Goal: Find specific page/section: Find specific page/section

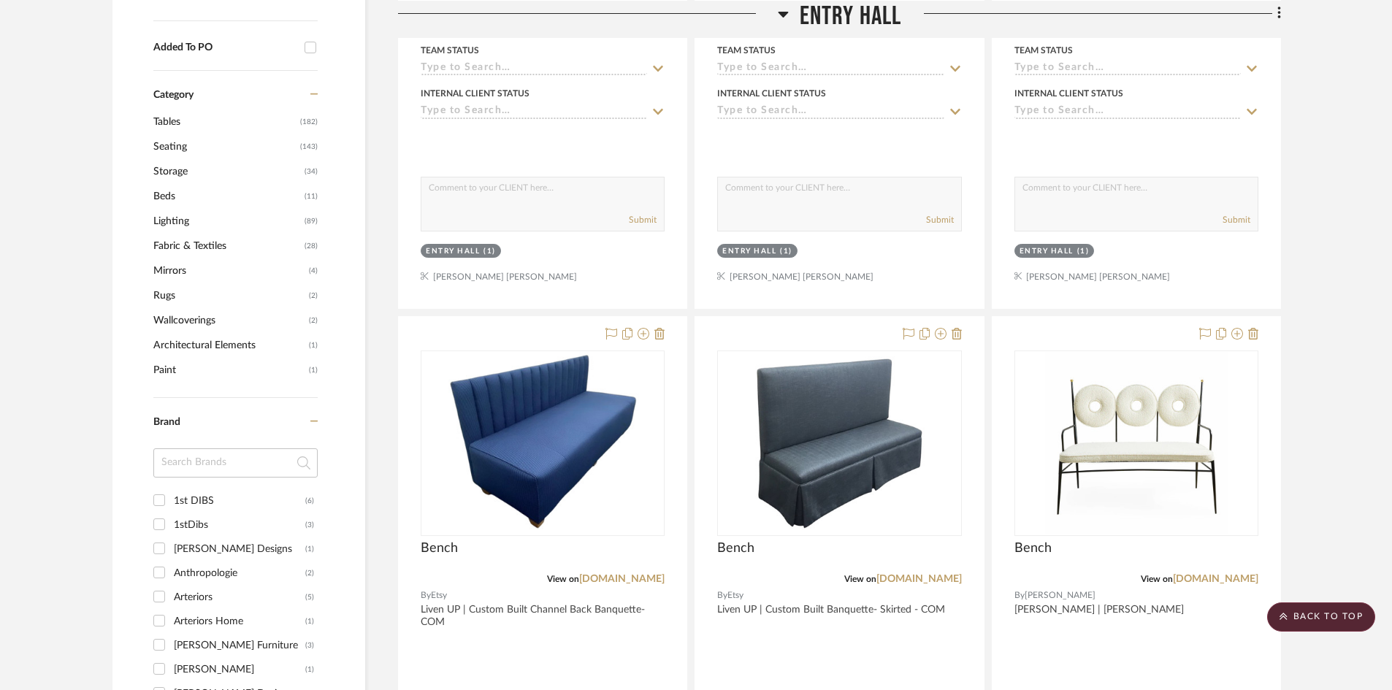
click at [820, 17] on span "Entry Hall" at bounding box center [851, 15] width 102 height 31
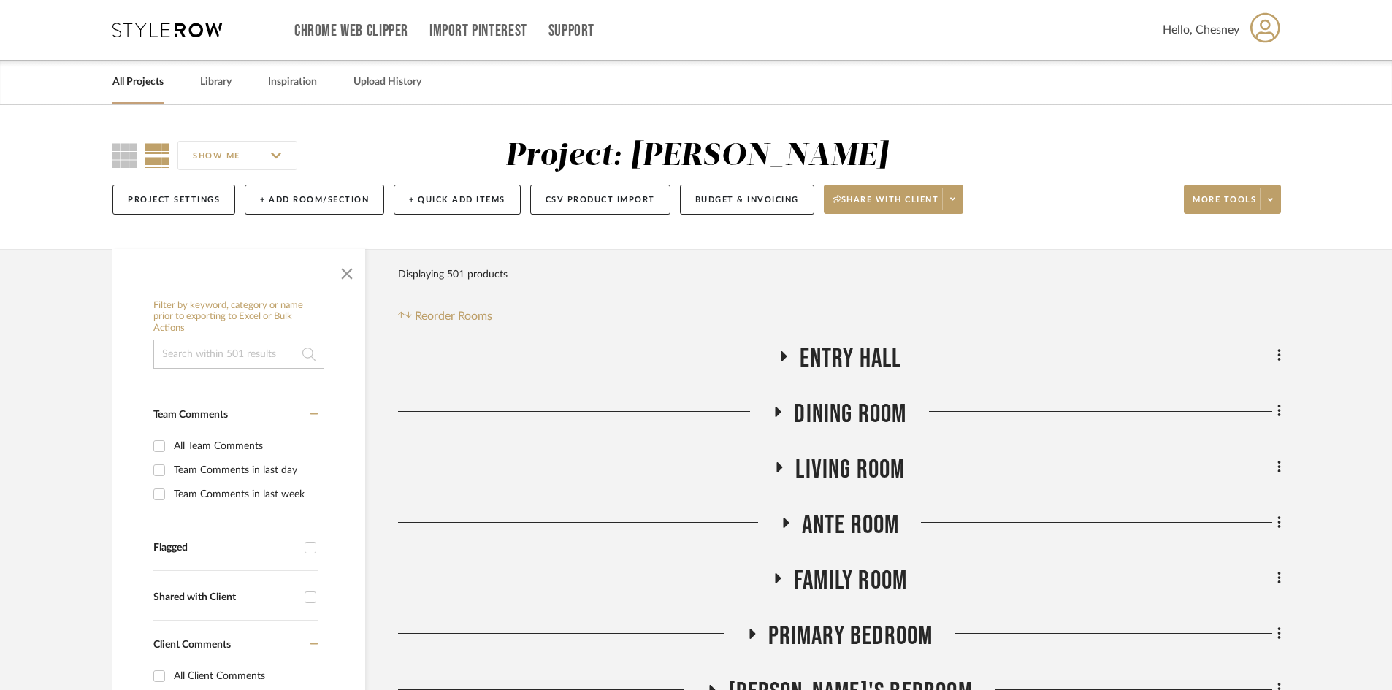
click at [151, 81] on link "All Projects" at bounding box center [137, 82] width 51 height 20
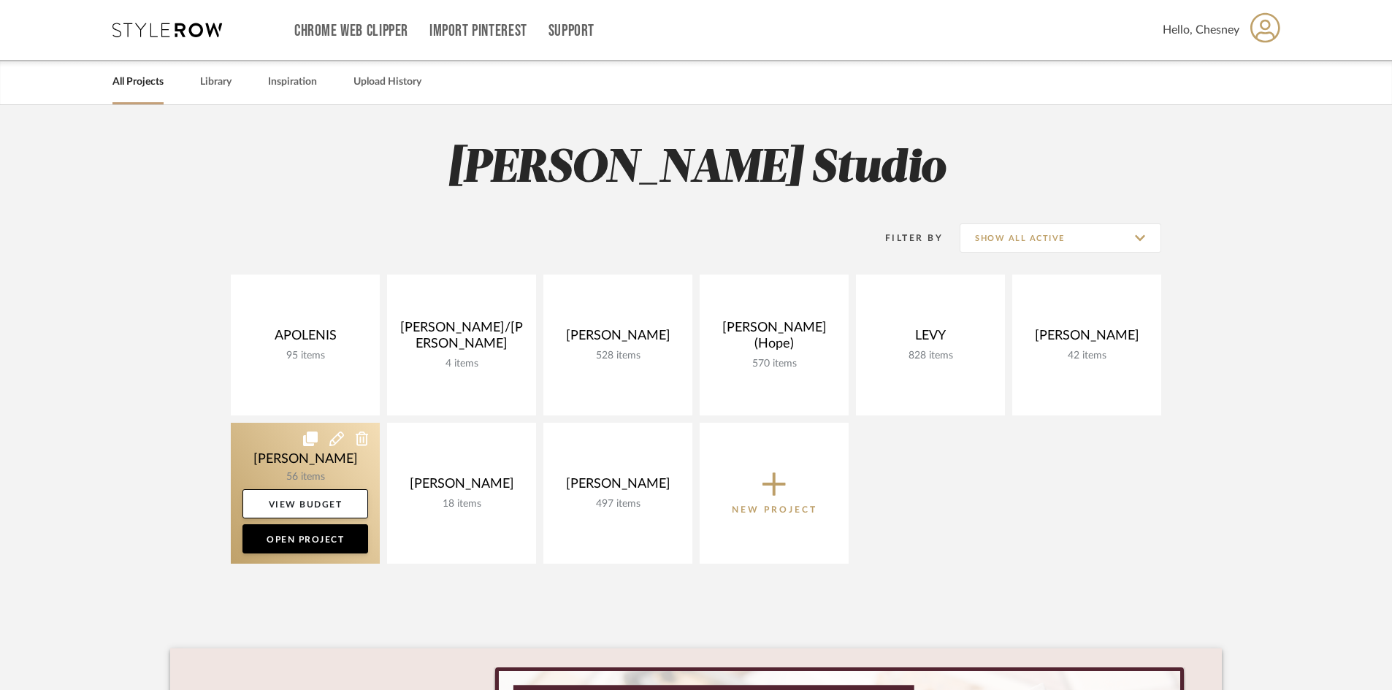
click at [286, 462] on link at bounding box center [305, 493] width 149 height 141
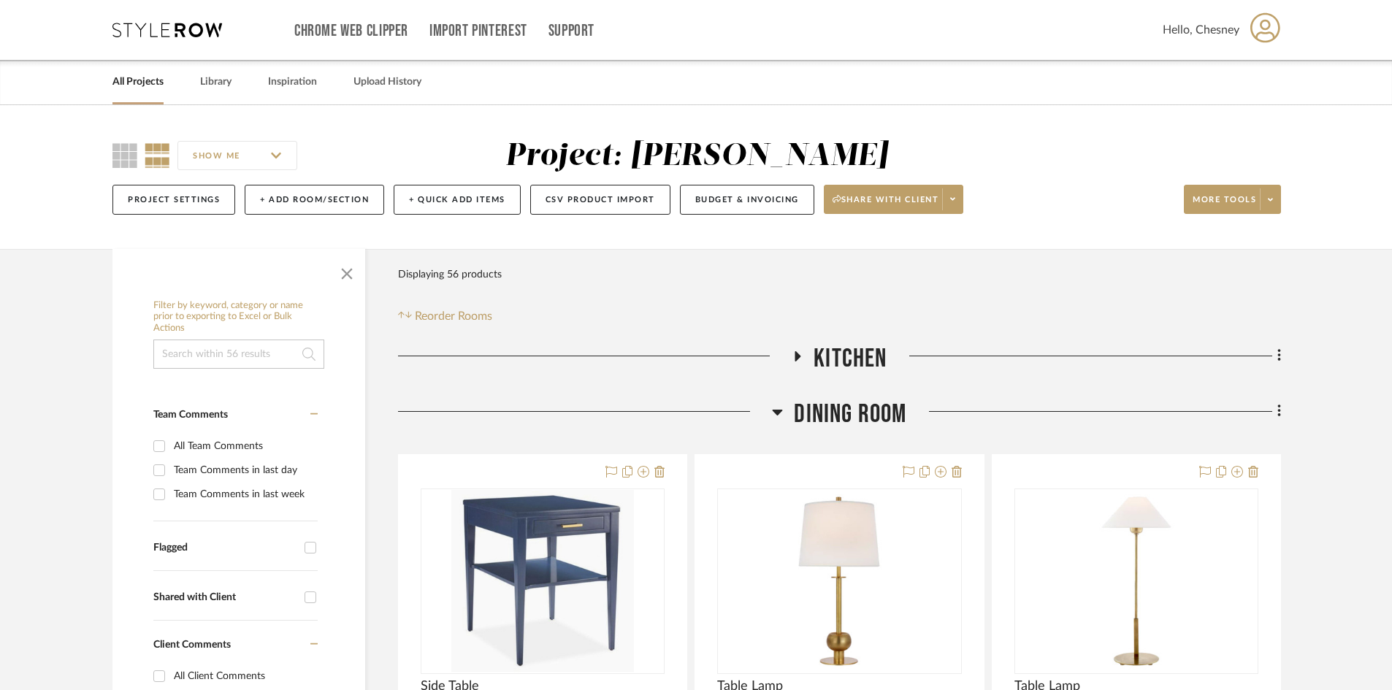
click at [887, 414] on span "Dining Room" at bounding box center [850, 414] width 112 height 31
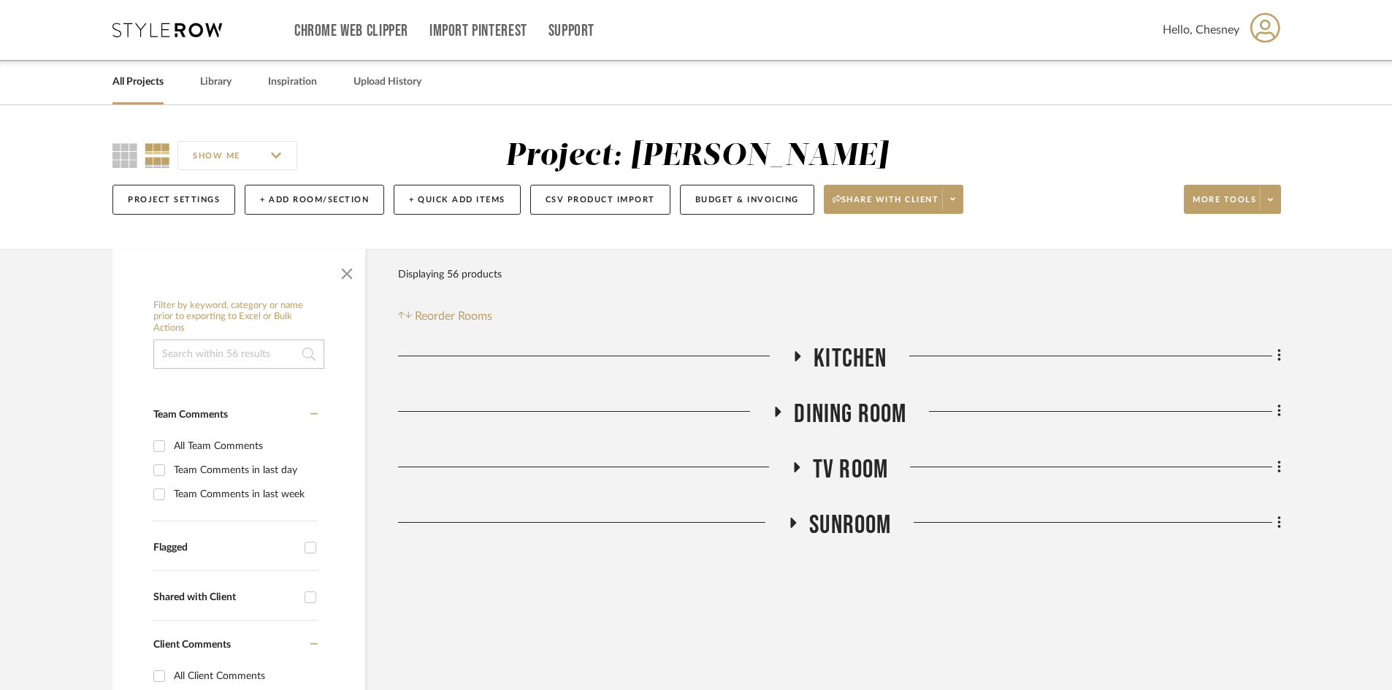
click at [832, 522] on span "SUNROOM" at bounding box center [850, 525] width 82 height 31
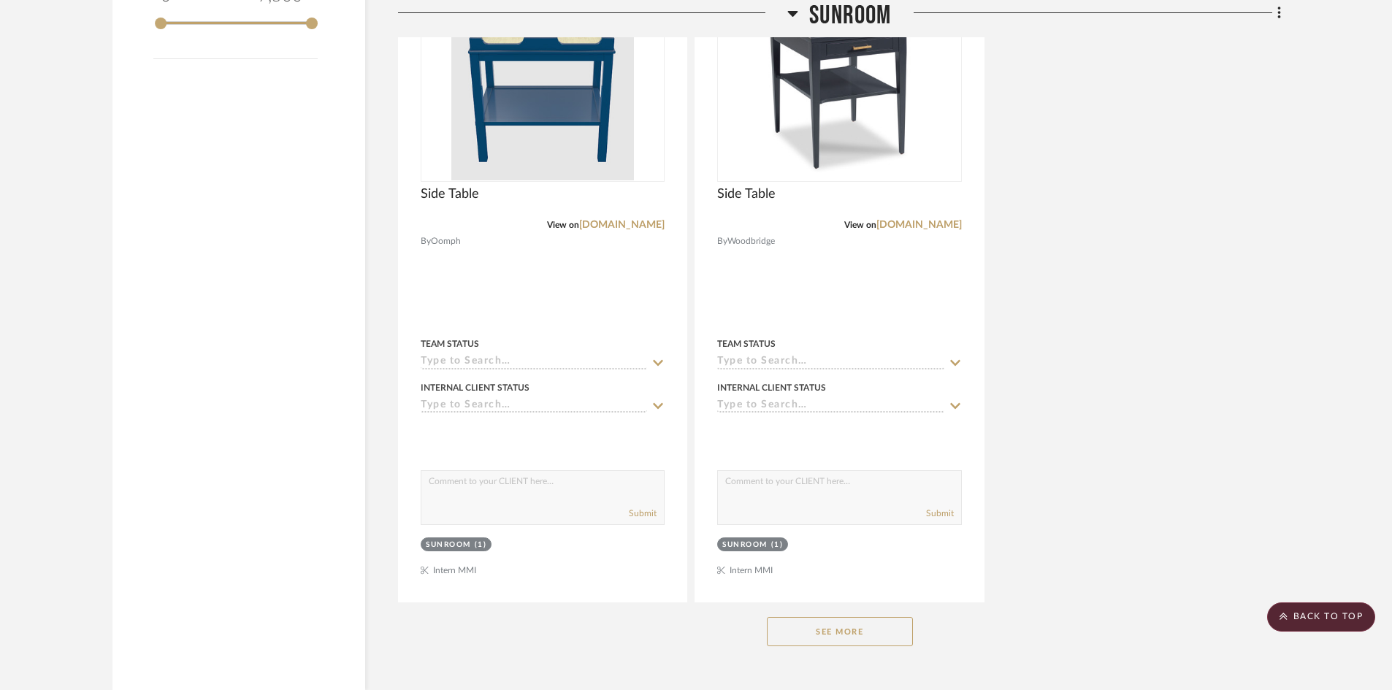
scroll to position [1966, 0]
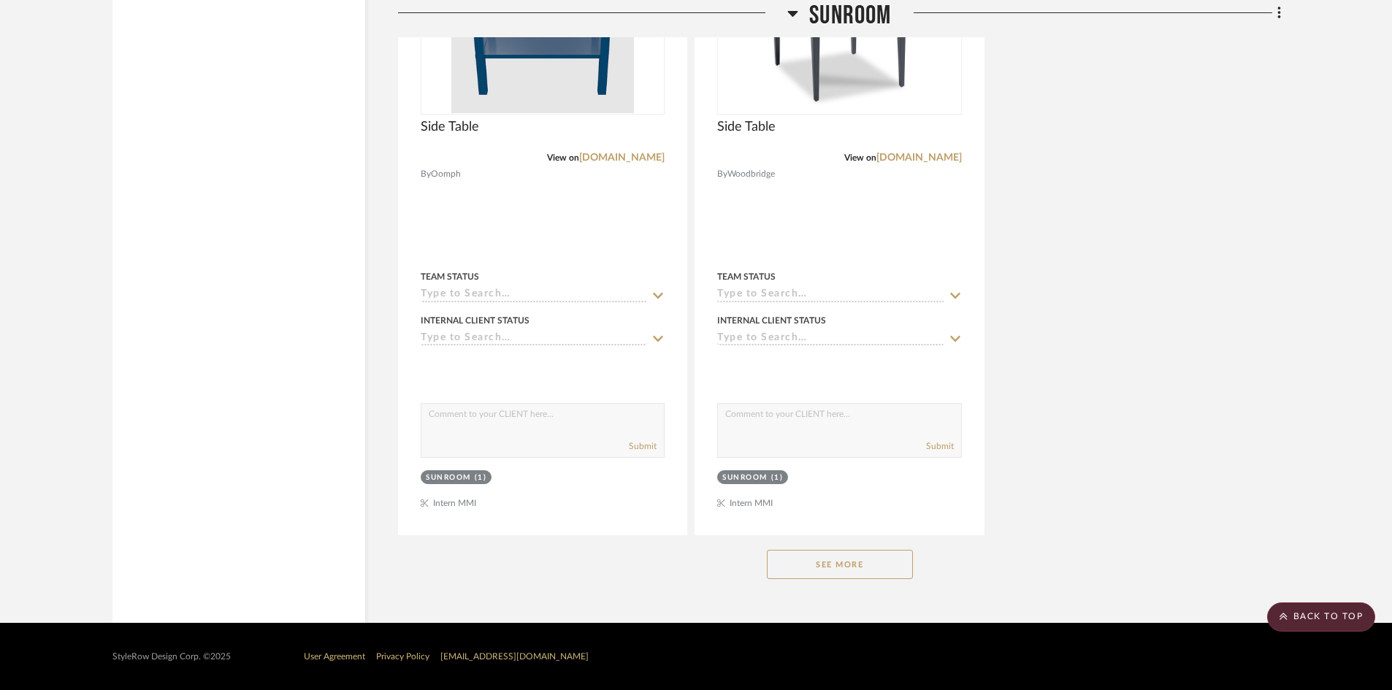
click at [812, 571] on button "See More" at bounding box center [840, 564] width 146 height 29
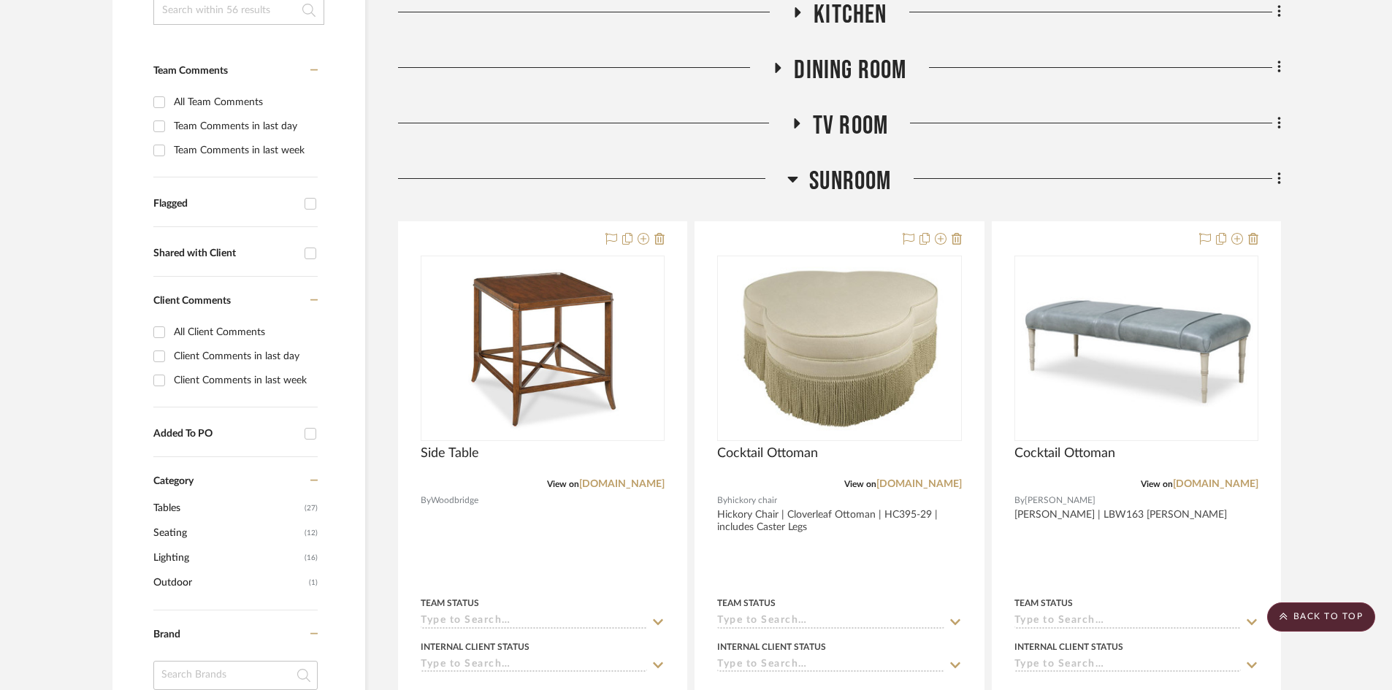
scroll to position [140, 0]
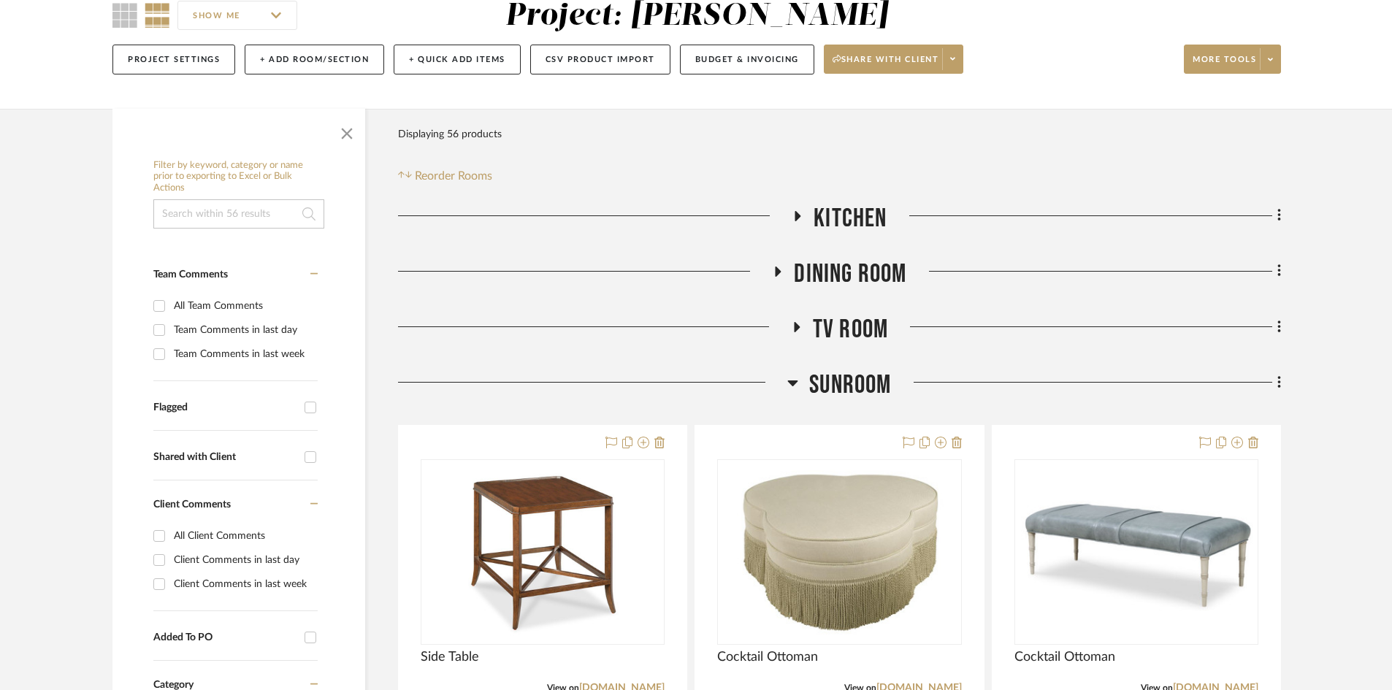
click at [860, 378] on span "SUNROOM" at bounding box center [850, 385] width 82 height 31
